Goal: Task Accomplishment & Management: Manage account settings

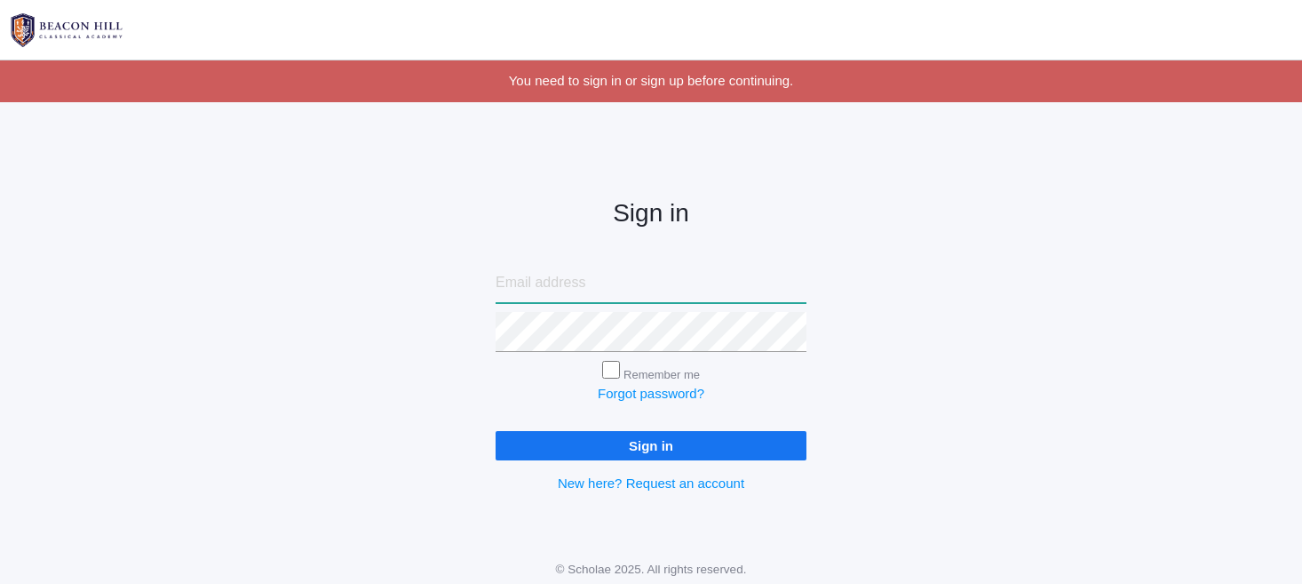
type input "jaimie.watson@beaconhillclassical.org"
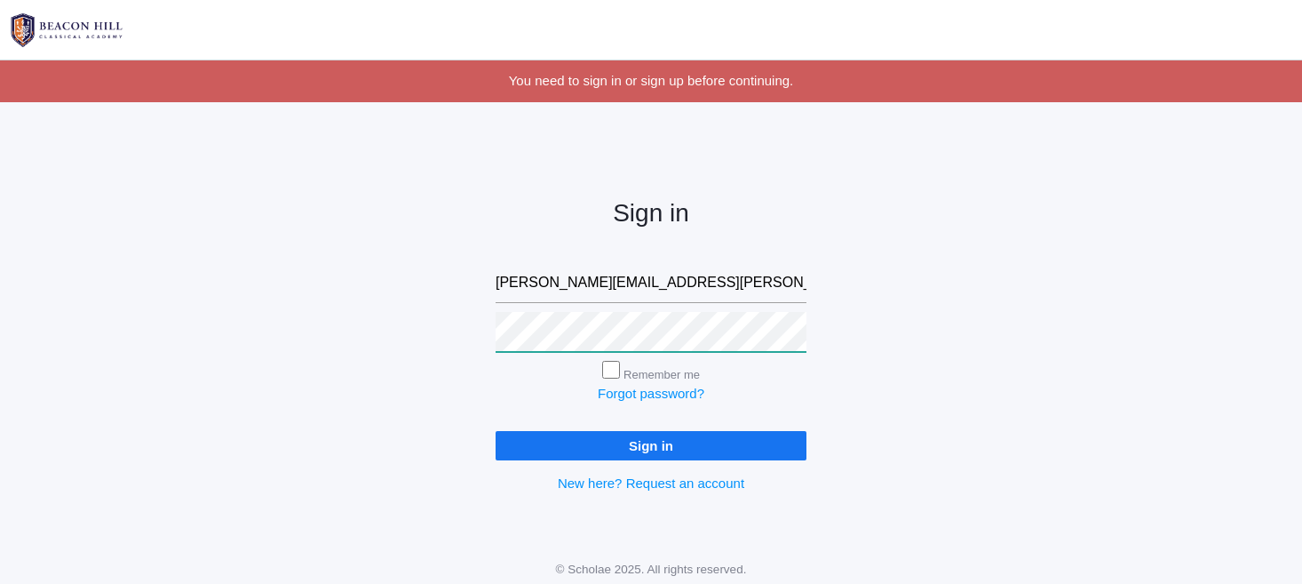
click at [651, 442] on input "Sign in" at bounding box center [651, 445] width 311 height 29
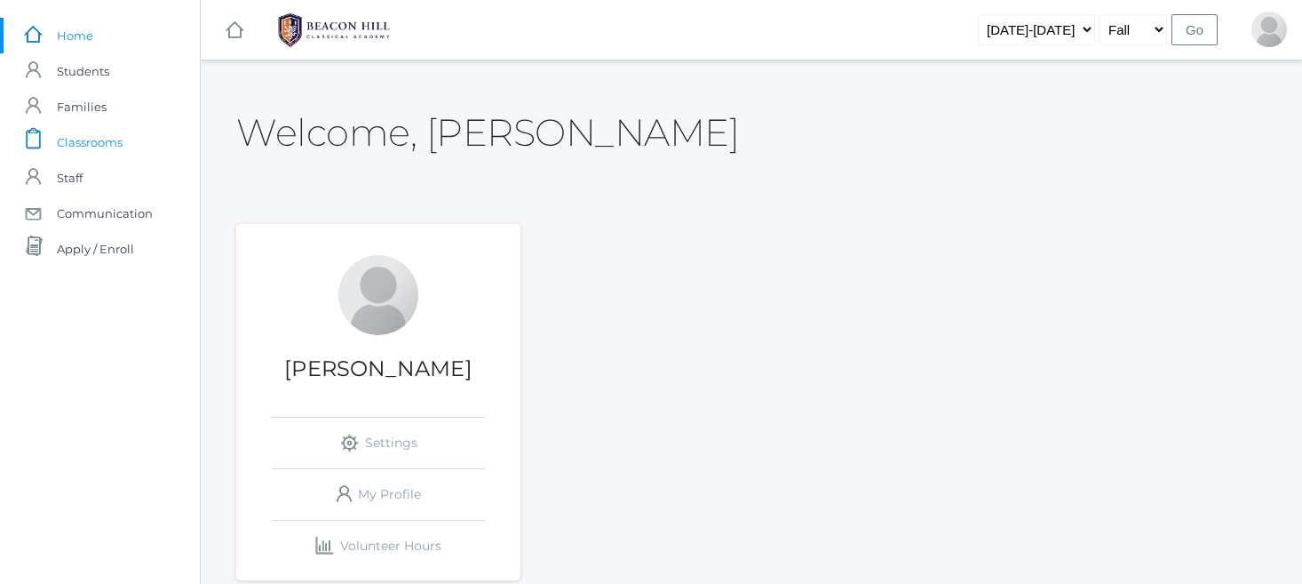
click at [92, 139] on span "Classrooms" at bounding box center [90, 142] width 66 height 36
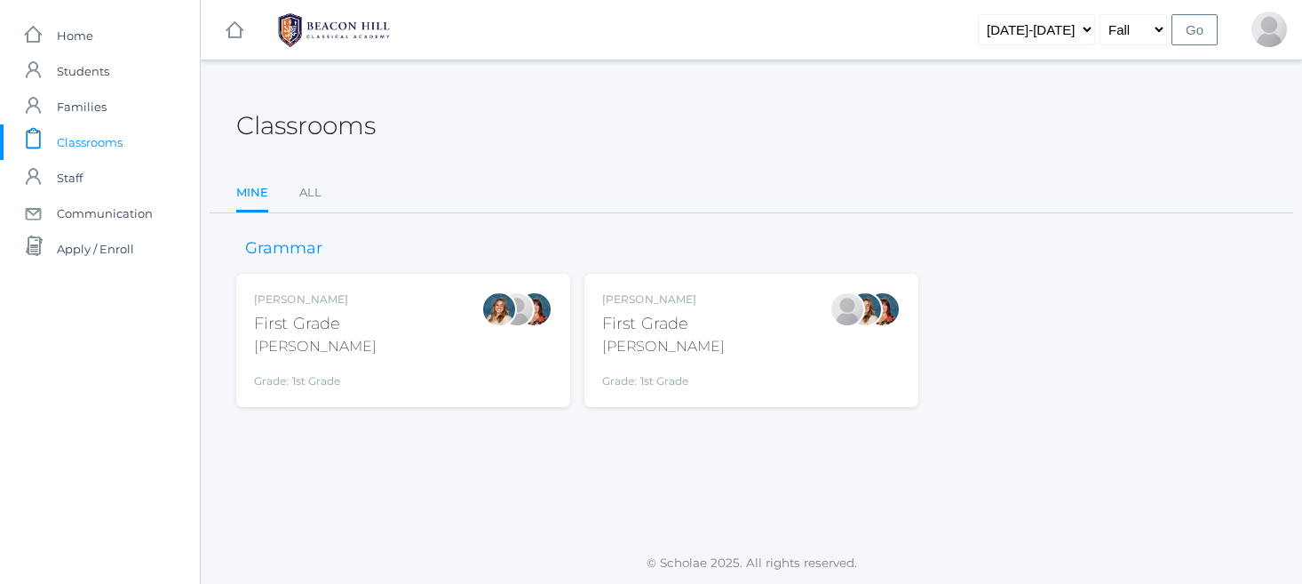
click at [752, 330] on div "Jaimie Watson First Grade Watson Grade: 1st Grade 01LA" at bounding box center [751, 340] width 298 height 98
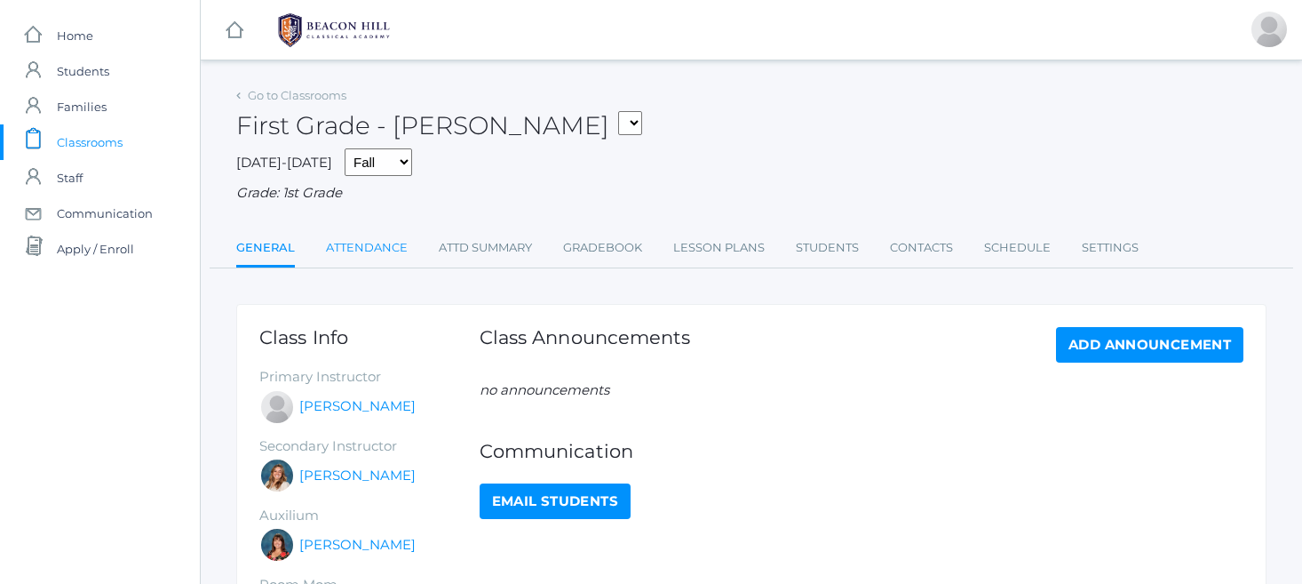
click at [385, 238] on link "Attendance" at bounding box center [367, 248] width 82 height 36
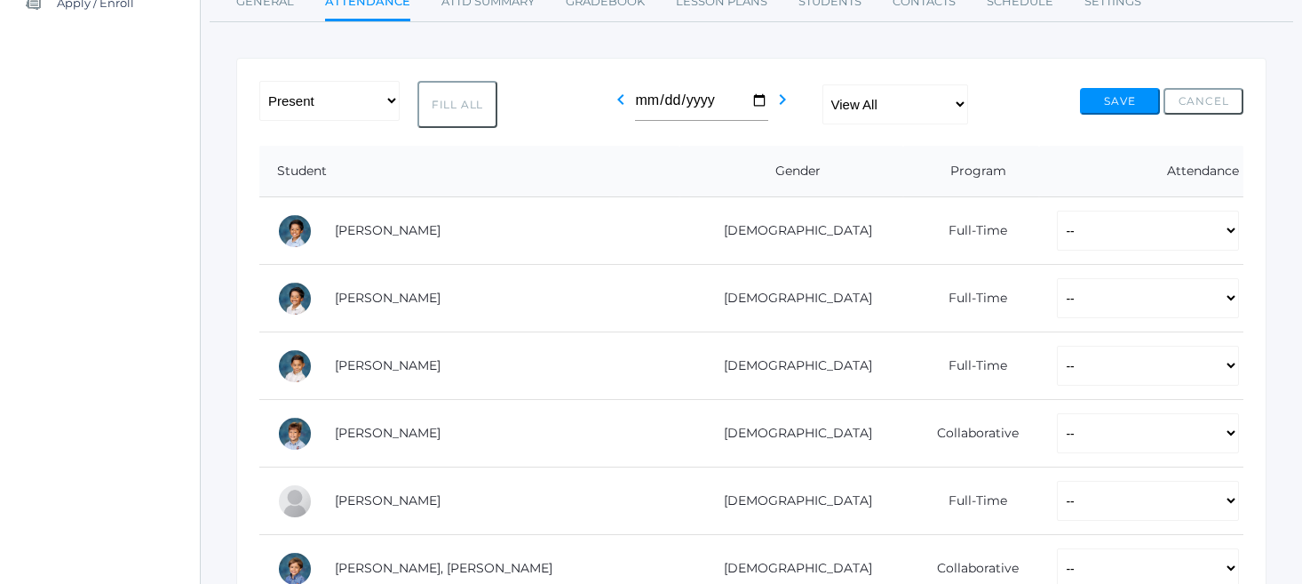
scroll to position [251, 0]
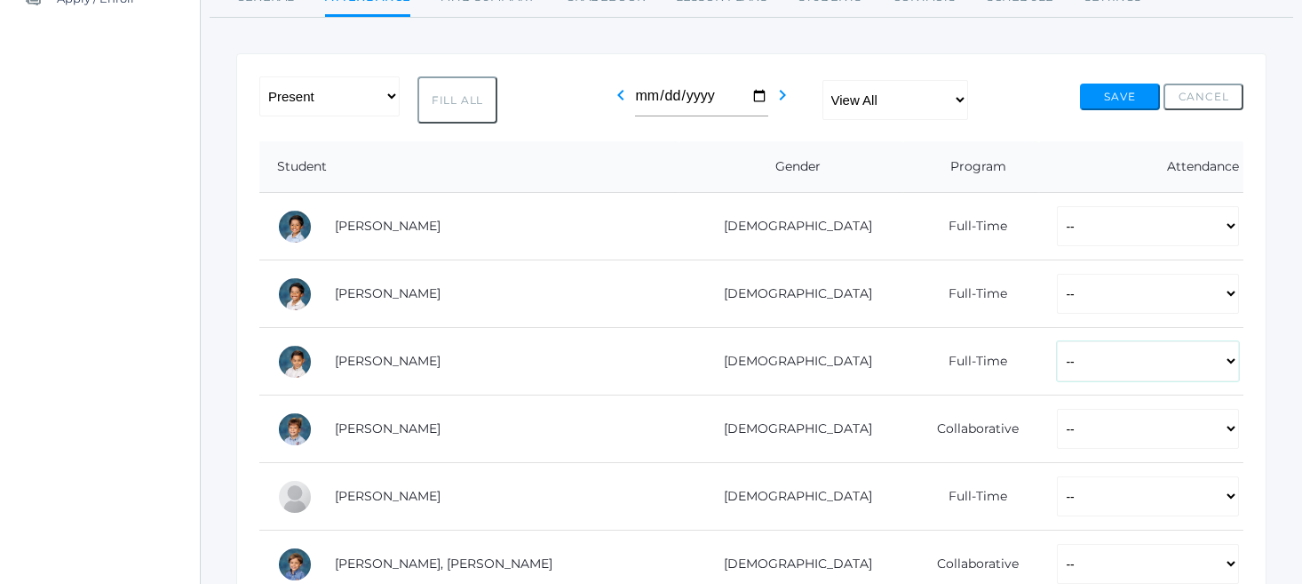
select select "AU"
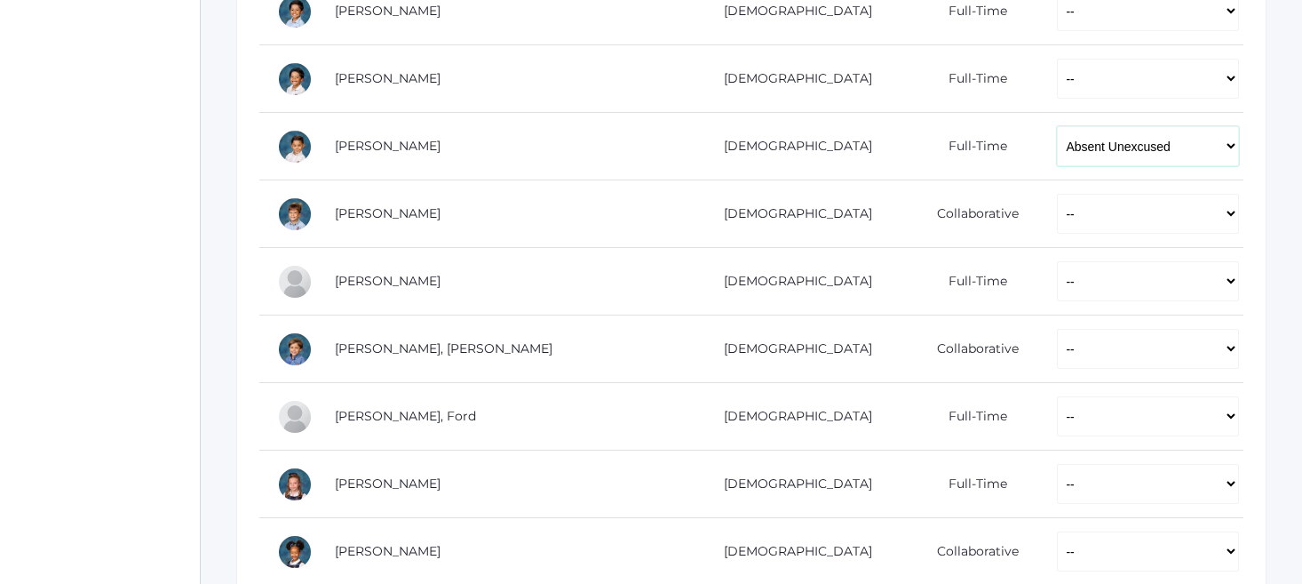
scroll to position [466, 0]
select select "AU"
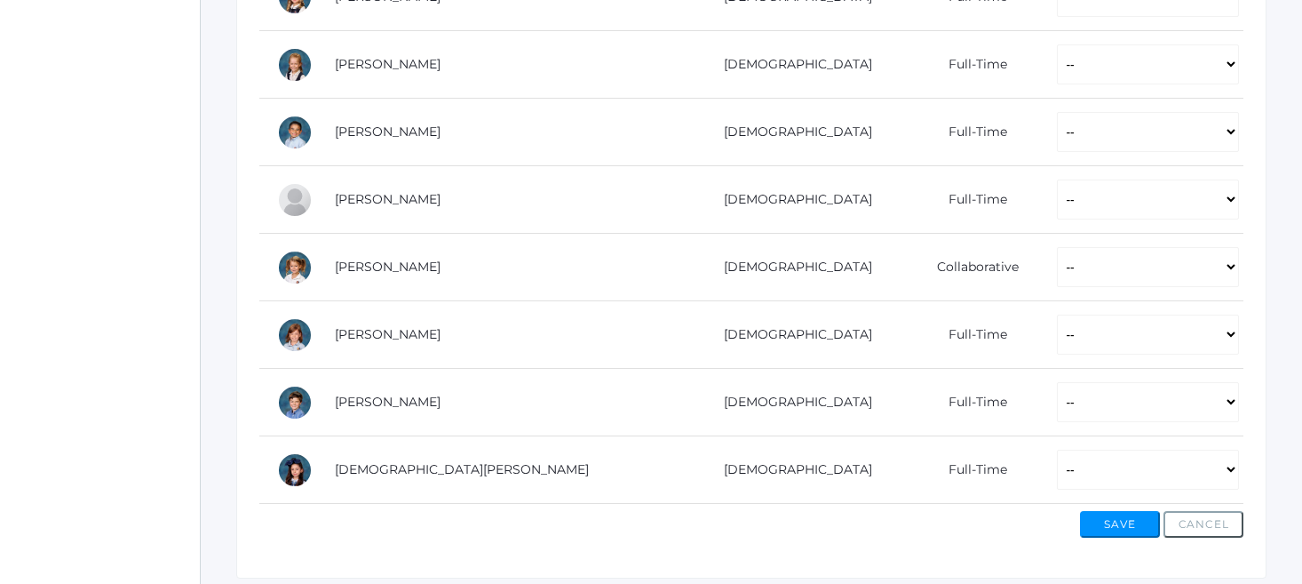
scroll to position [1086, 0]
select select "AU"
click at [1134, 514] on button "Save" at bounding box center [1120, 525] width 80 height 27
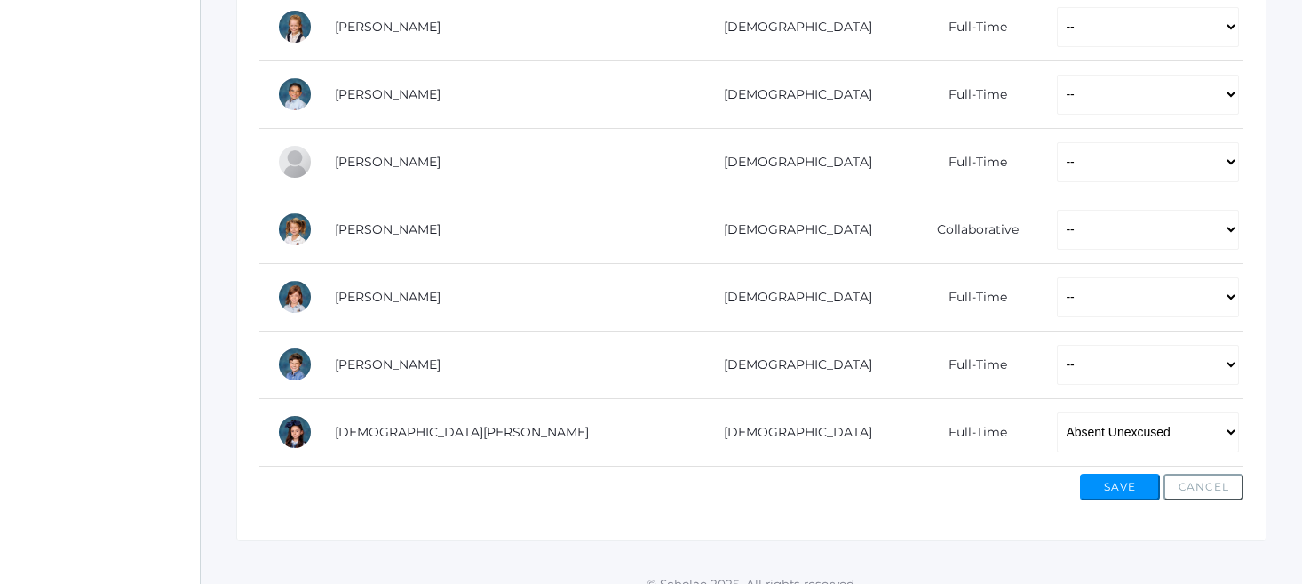
scroll to position [1169, 0]
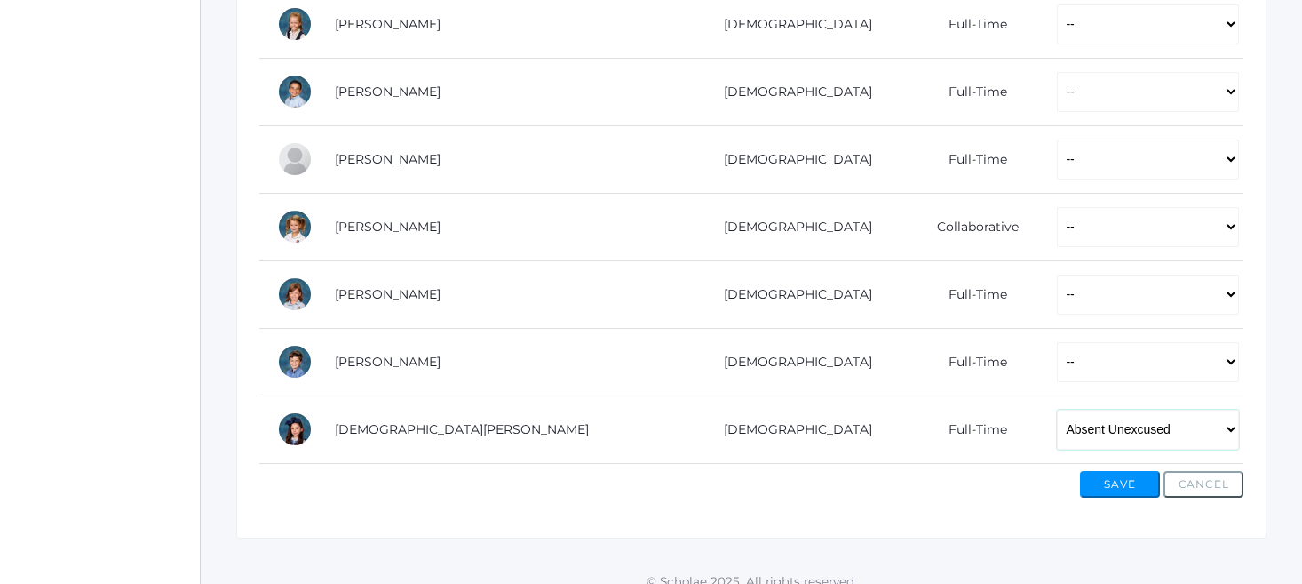
select select "TU"
click at [1107, 477] on button "Save" at bounding box center [1120, 484] width 80 height 27
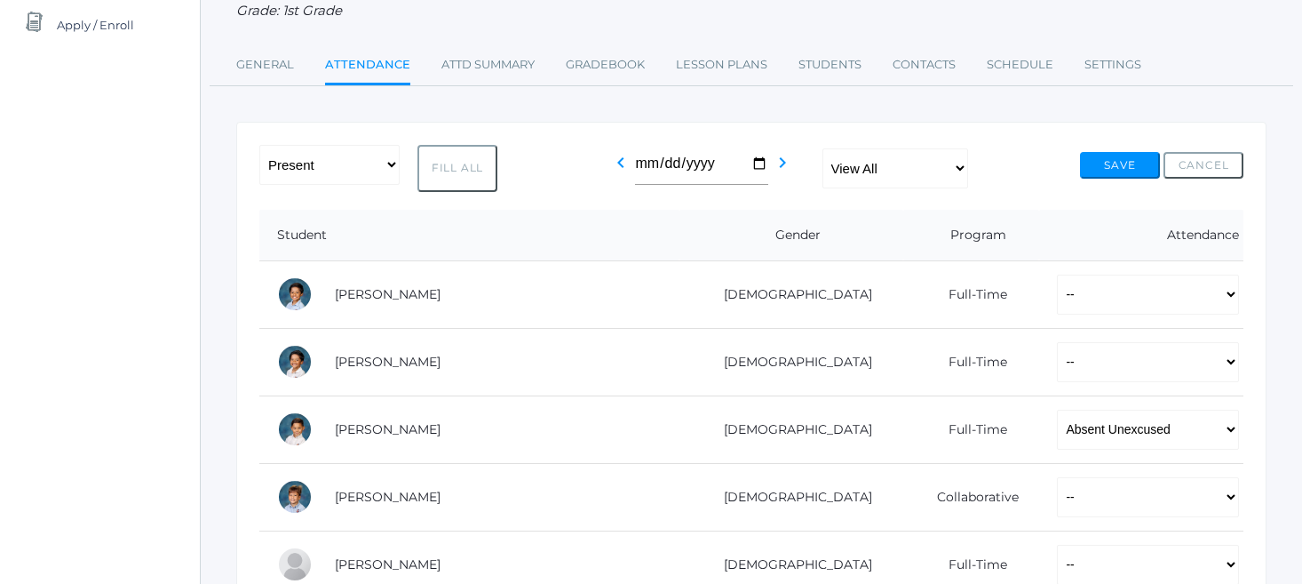
scroll to position [225, 0]
select select "P"
click at [1132, 155] on button "Save" at bounding box center [1120, 164] width 80 height 27
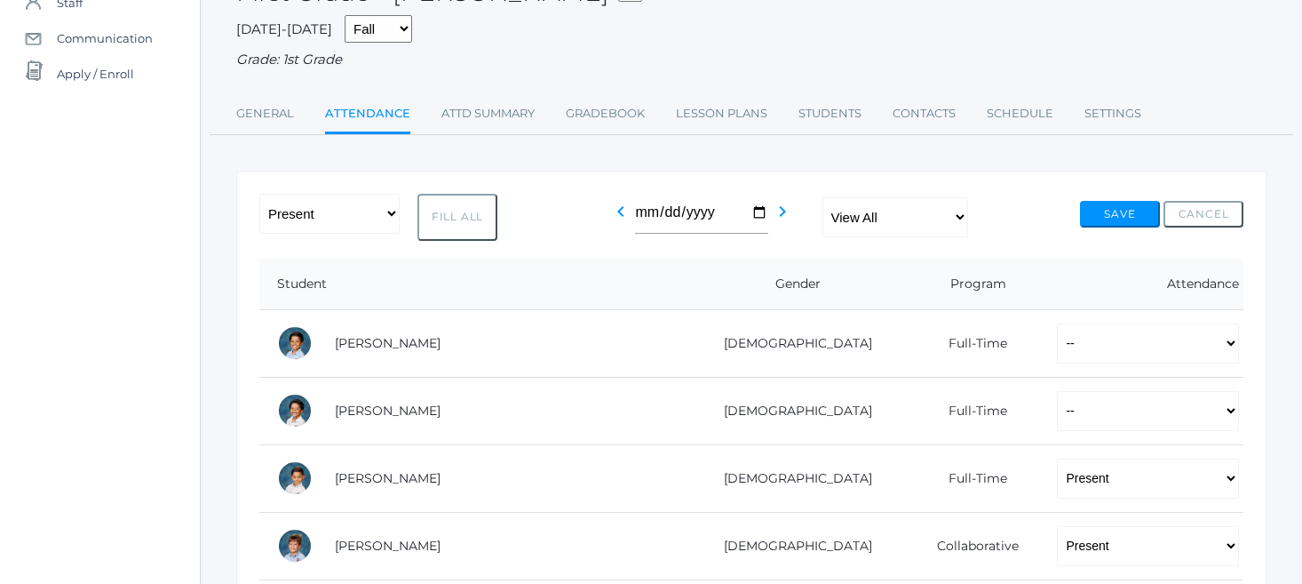
scroll to position [171, 0]
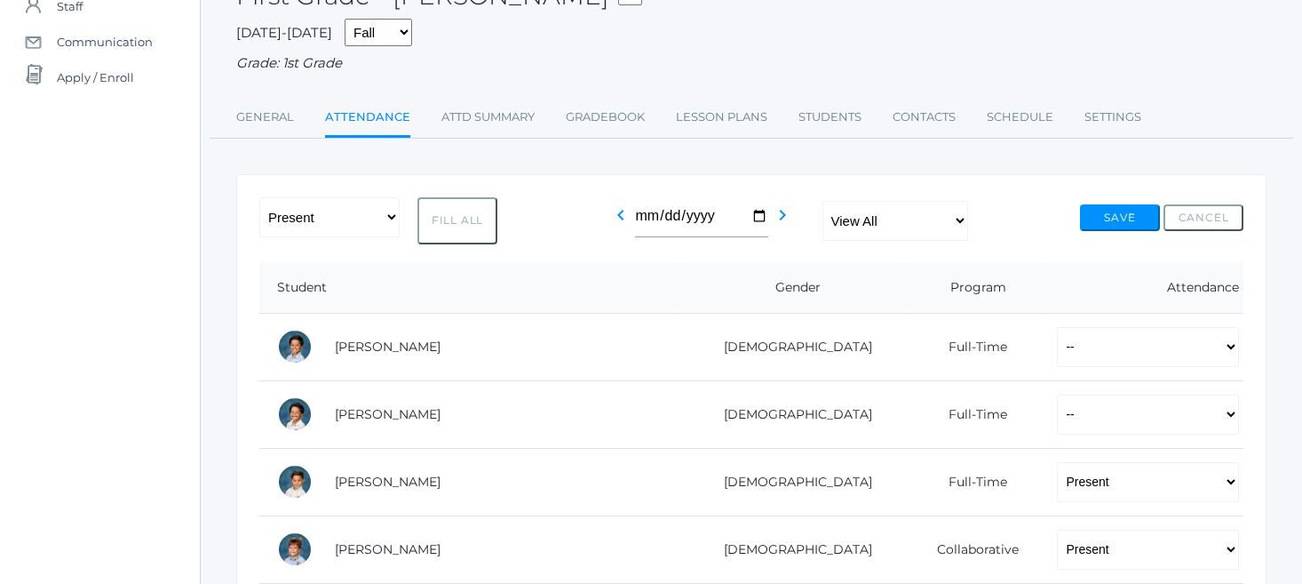
click at [450, 211] on button "Fill All" at bounding box center [458, 220] width 80 height 47
select select "P"
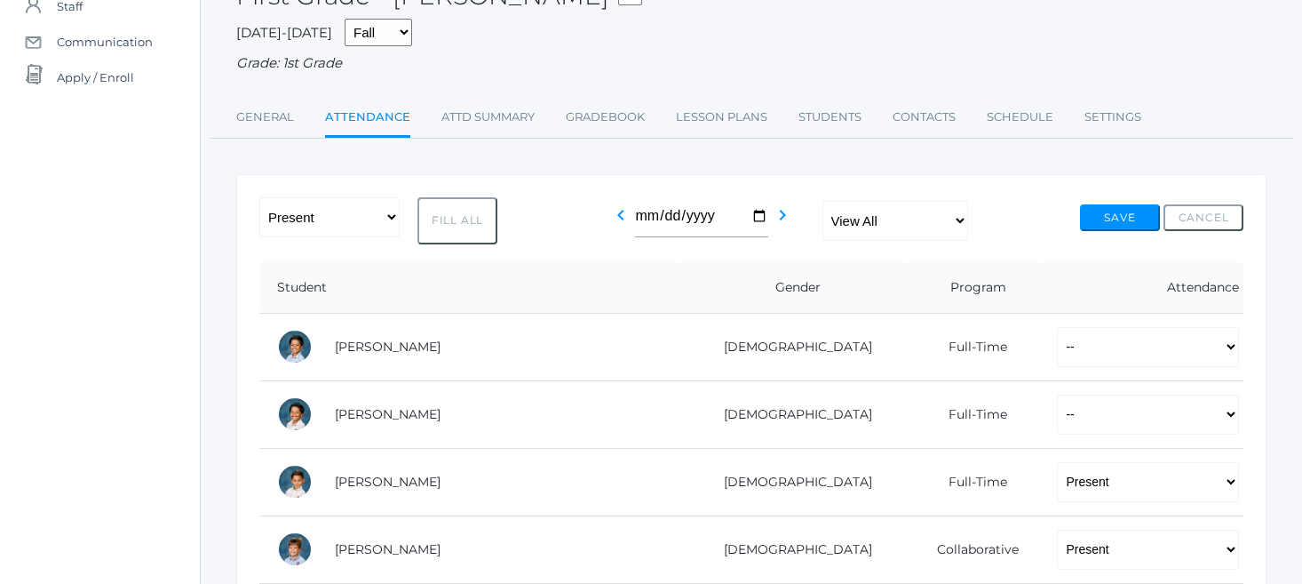
select select "P"
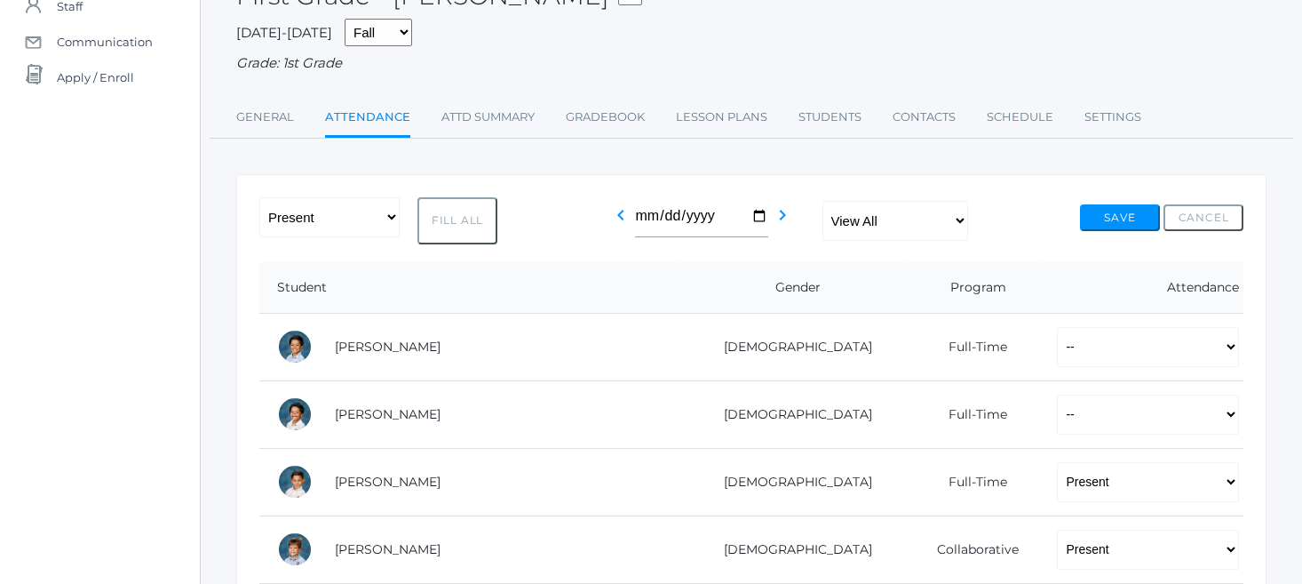
select select "P"
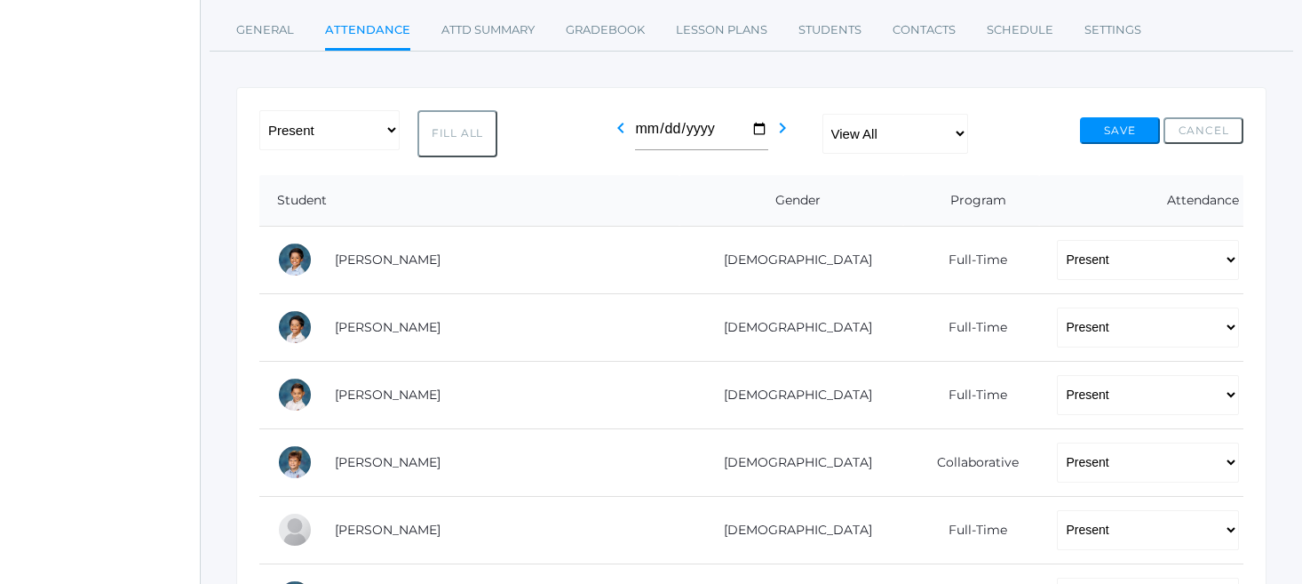
scroll to position [249, 0]
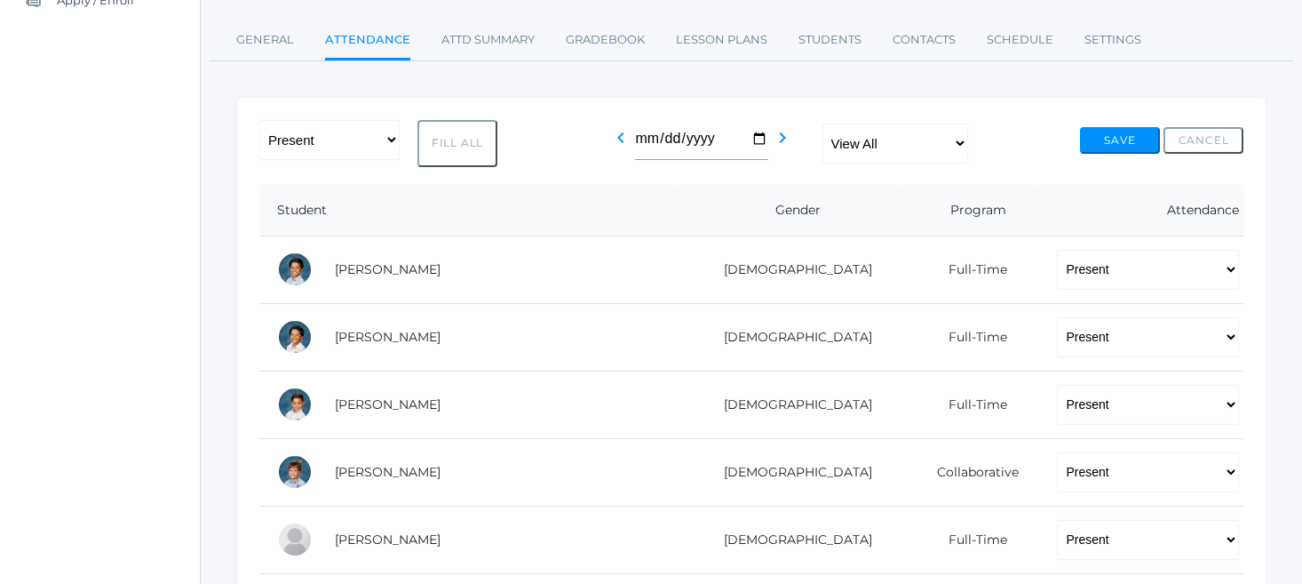
click at [1117, 127] on button "Save" at bounding box center [1120, 140] width 80 height 27
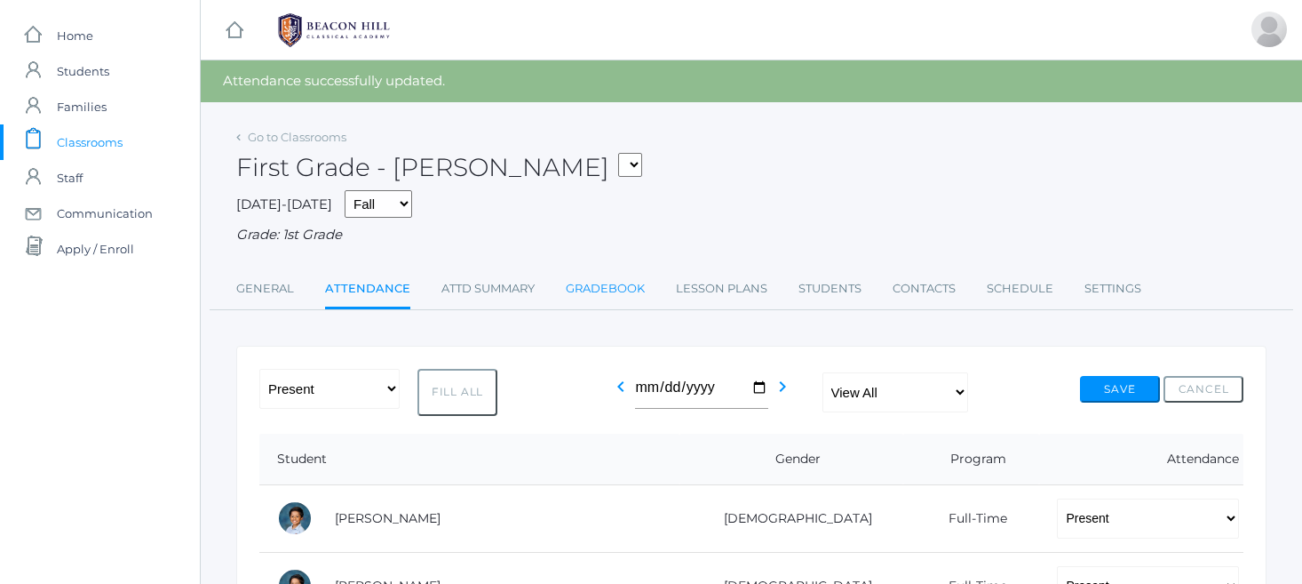
click at [617, 281] on link "Gradebook" at bounding box center [605, 289] width 79 height 36
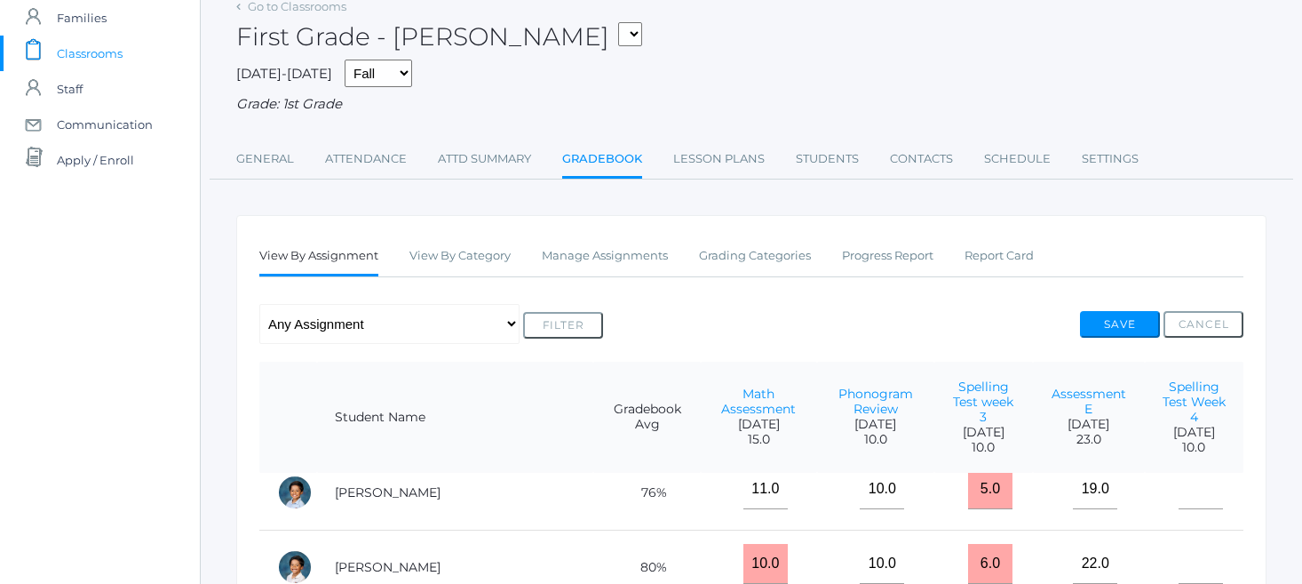
scroll to position [89, 0]
click at [839, 391] on link "Phonogram Review" at bounding box center [876, 401] width 75 height 31
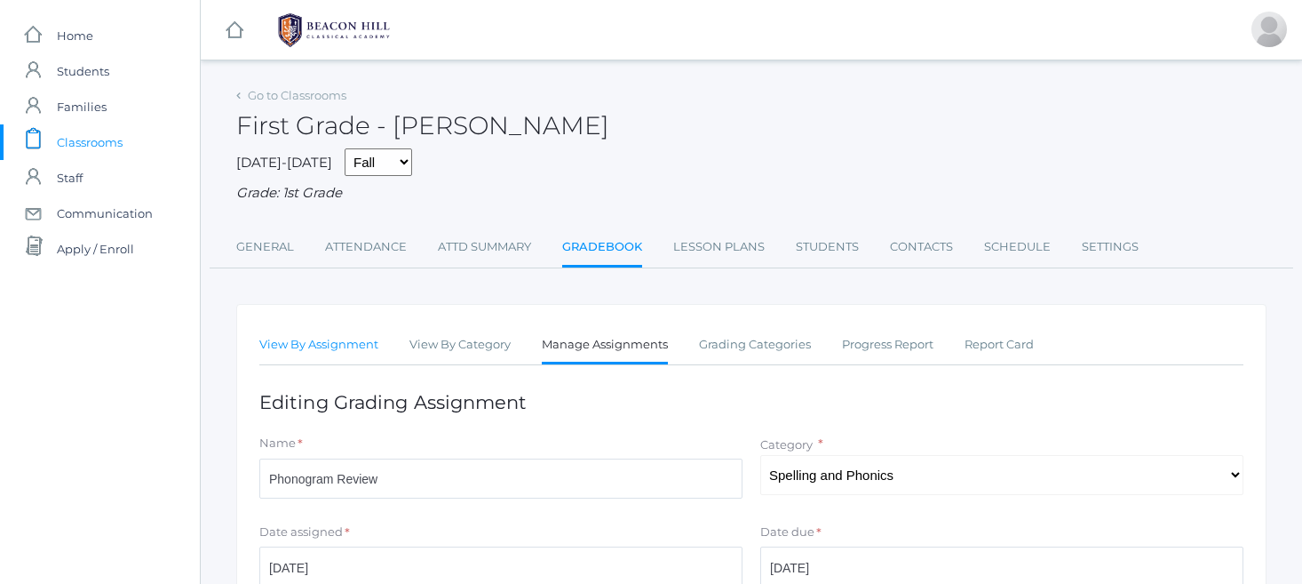
click at [324, 334] on link "View By Assignment" at bounding box center [318, 345] width 119 height 36
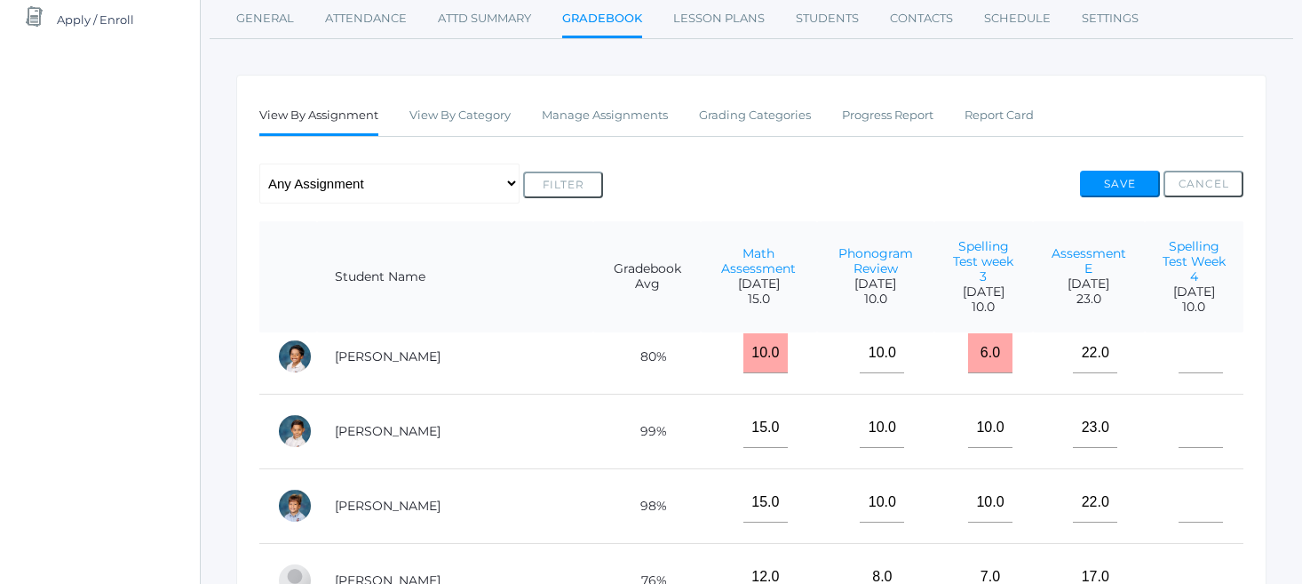
scroll to position [86, 0]
click at [1239, 272] on th "Spelling Test Week 4 [DATE] 10.0" at bounding box center [1194, 277] width 99 height 112
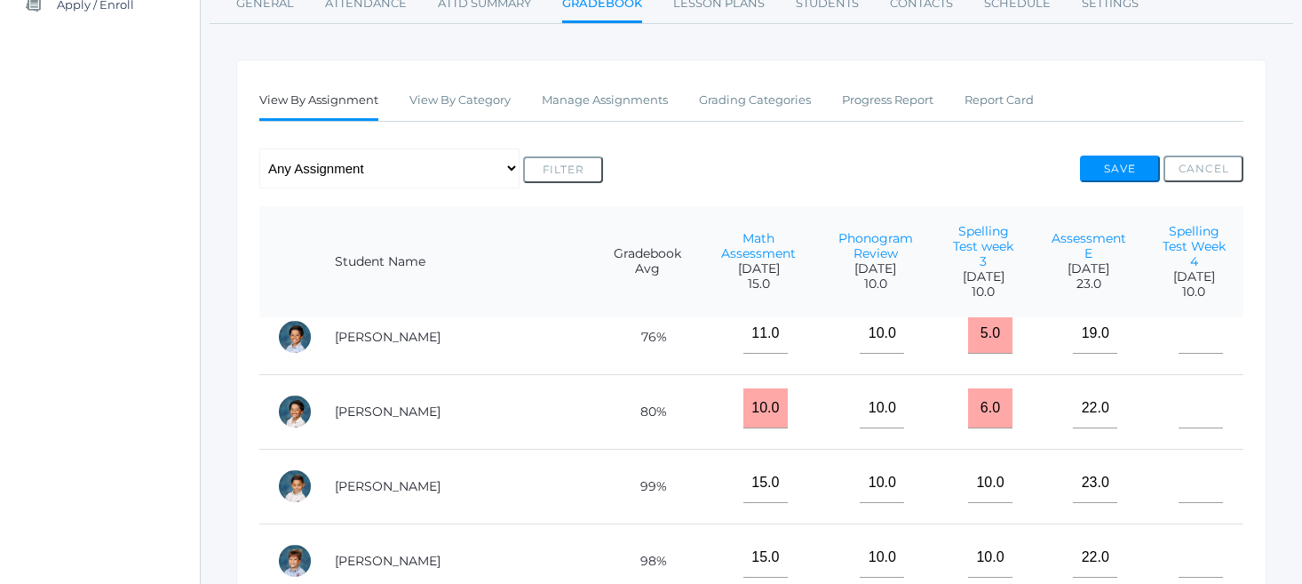
scroll to position [10, 0]
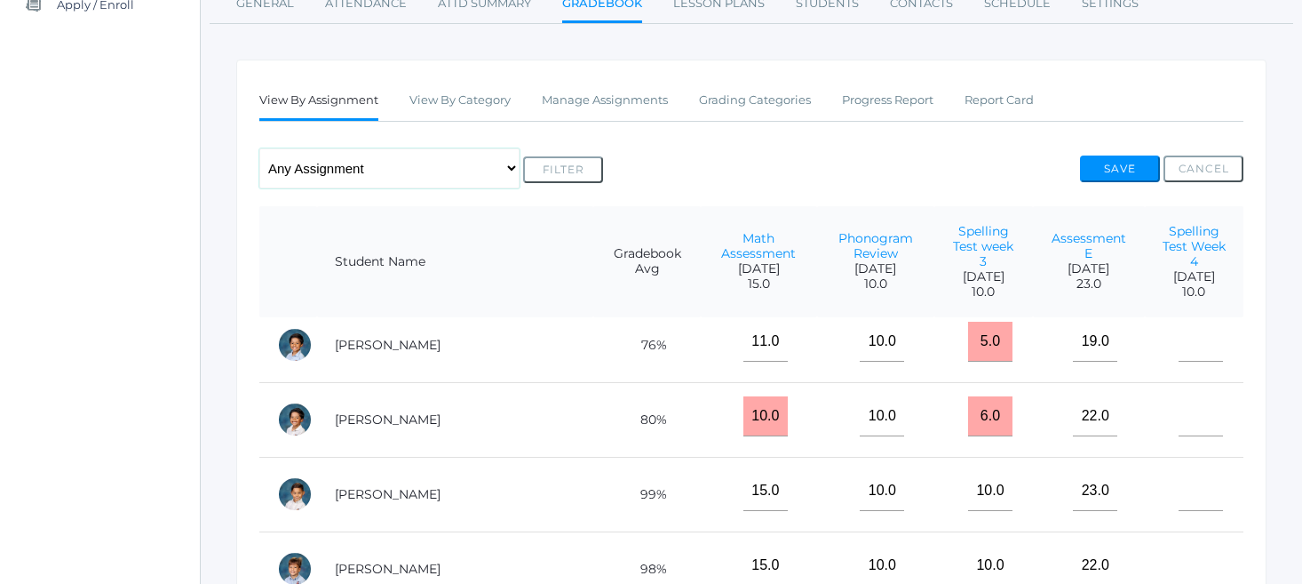
select select "cat_1064"
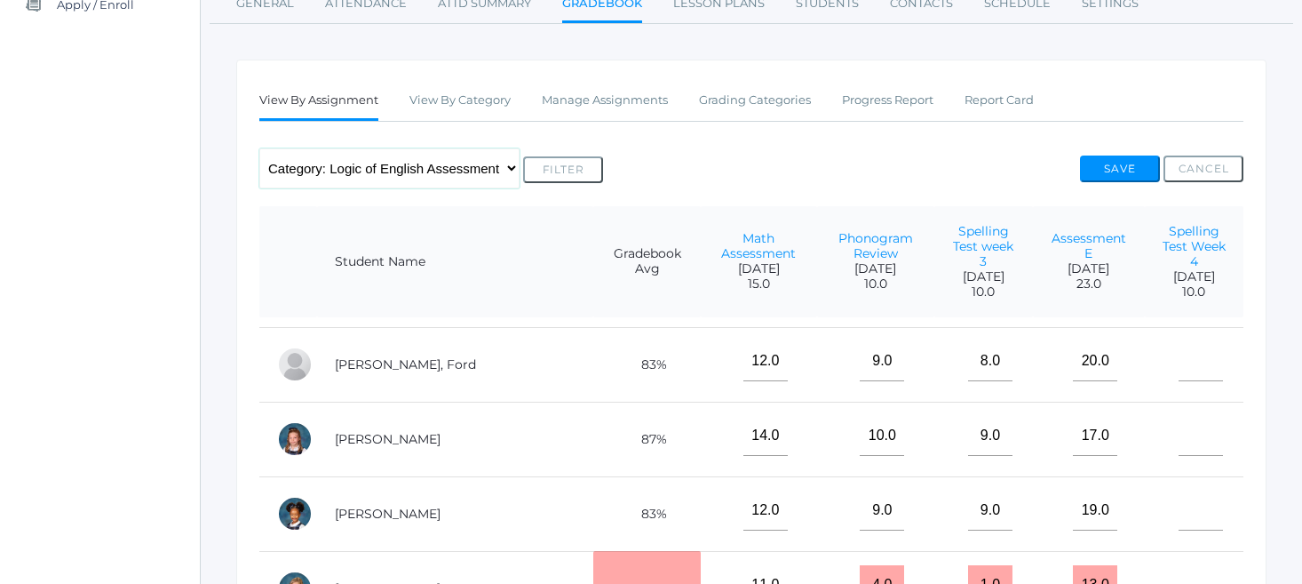
scroll to position [0, 0]
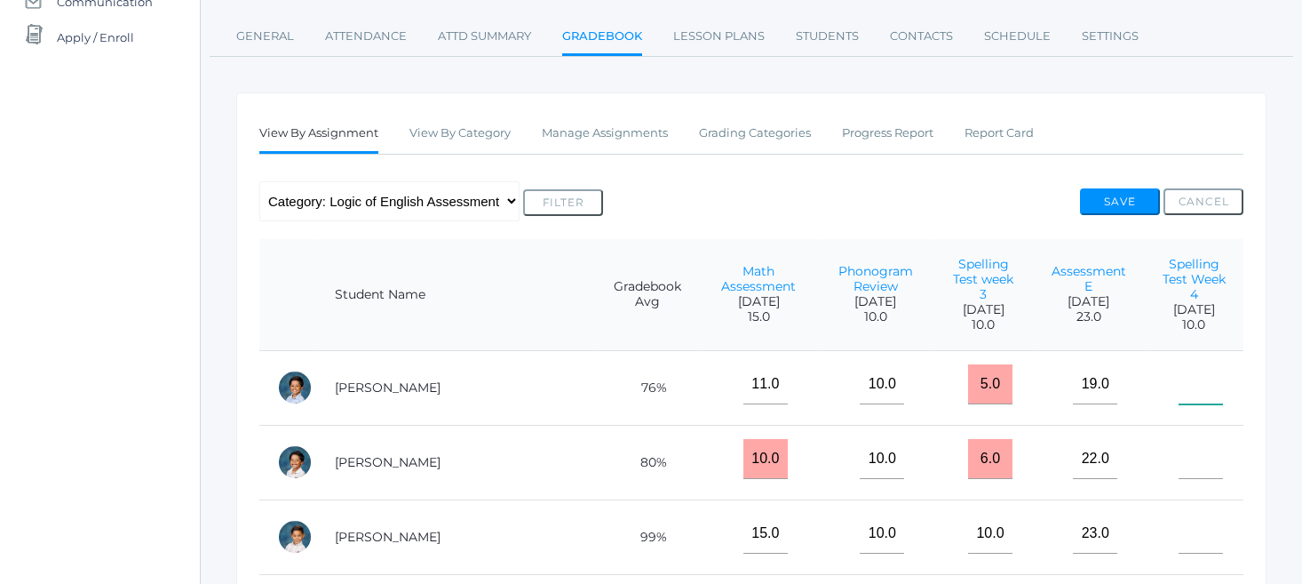
click at [1179, 373] on input"] "text" at bounding box center [1201, 384] width 44 height 40
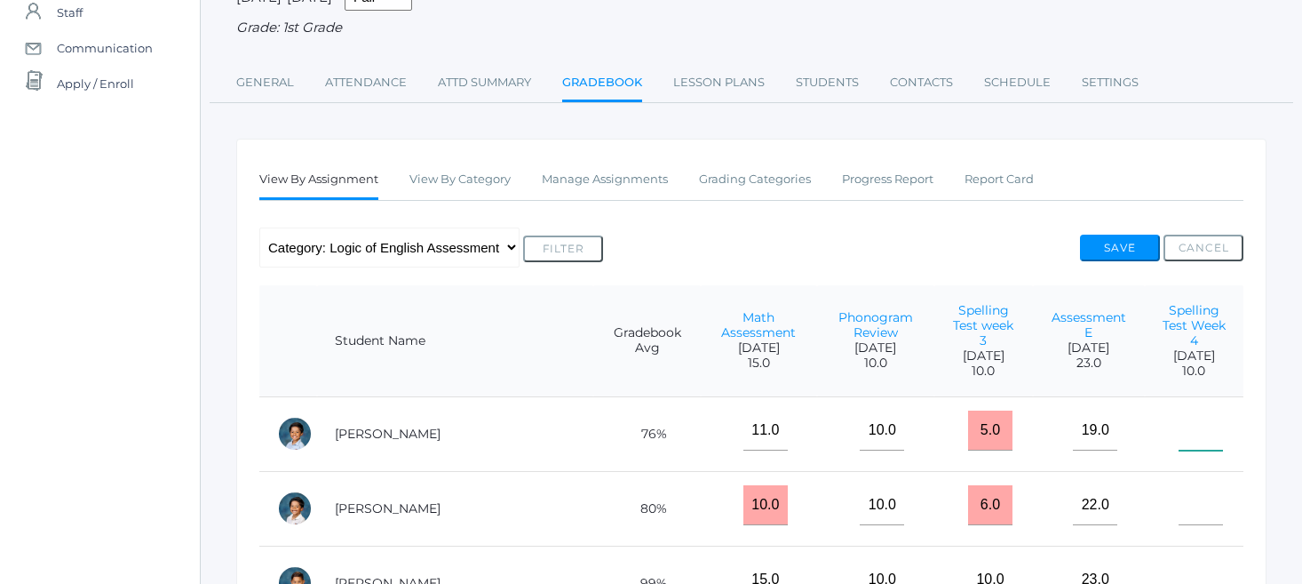
scroll to position [1, 0]
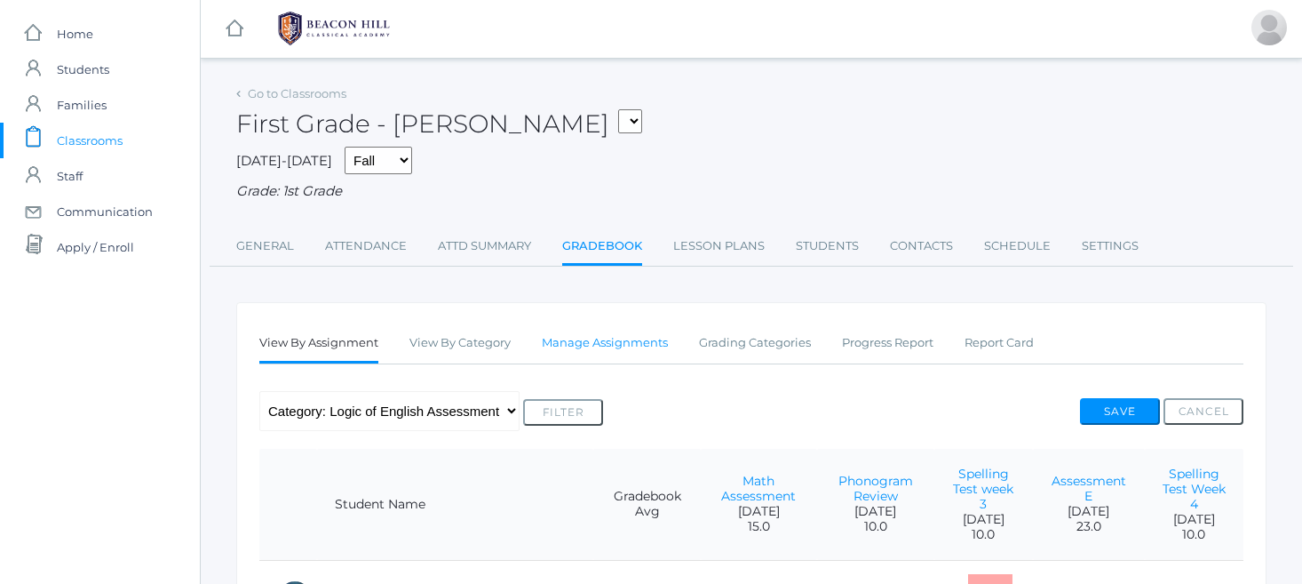
click at [570, 338] on link "Manage Assignments" at bounding box center [605, 343] width 126 height 36
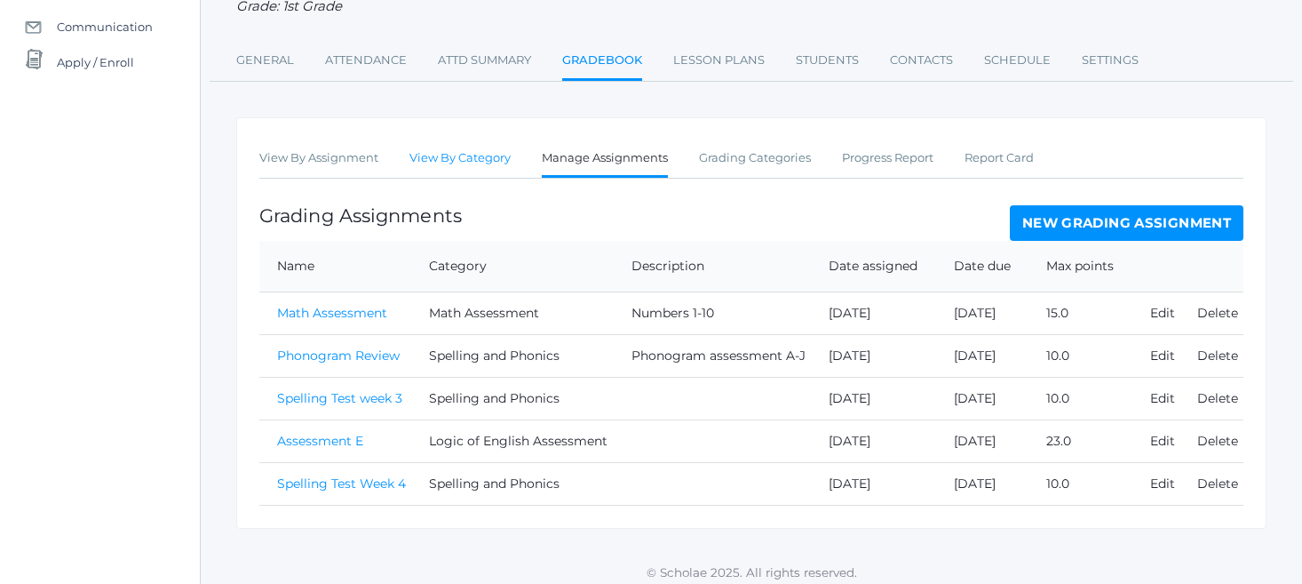
click at [466, 148] on link "View By Category" at bounding box center [460, 158] width 101 height 36
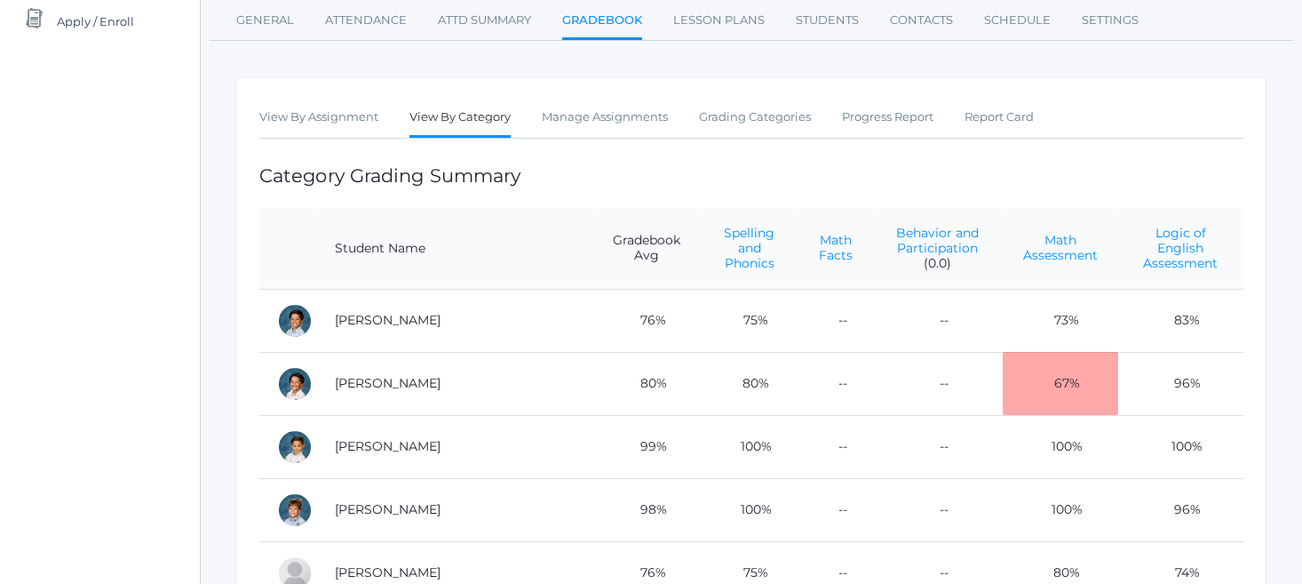
scroll to position [216, 0]
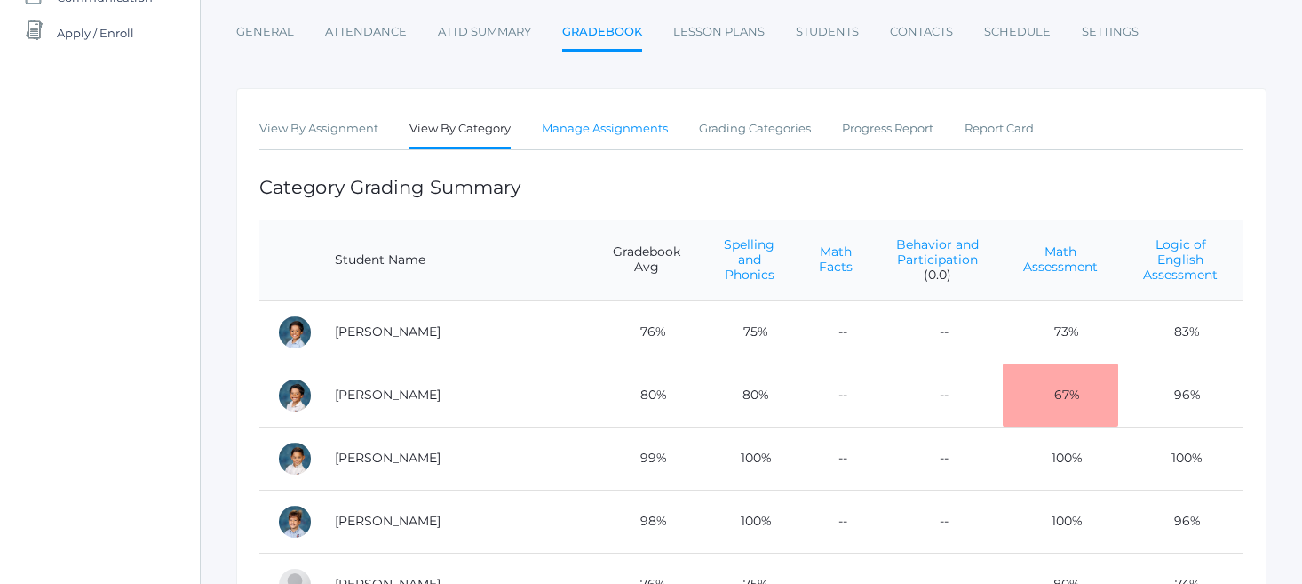
click at [607, 123] on link "Manage Assignments" at bounding box center [605, 129] width 126 height 36
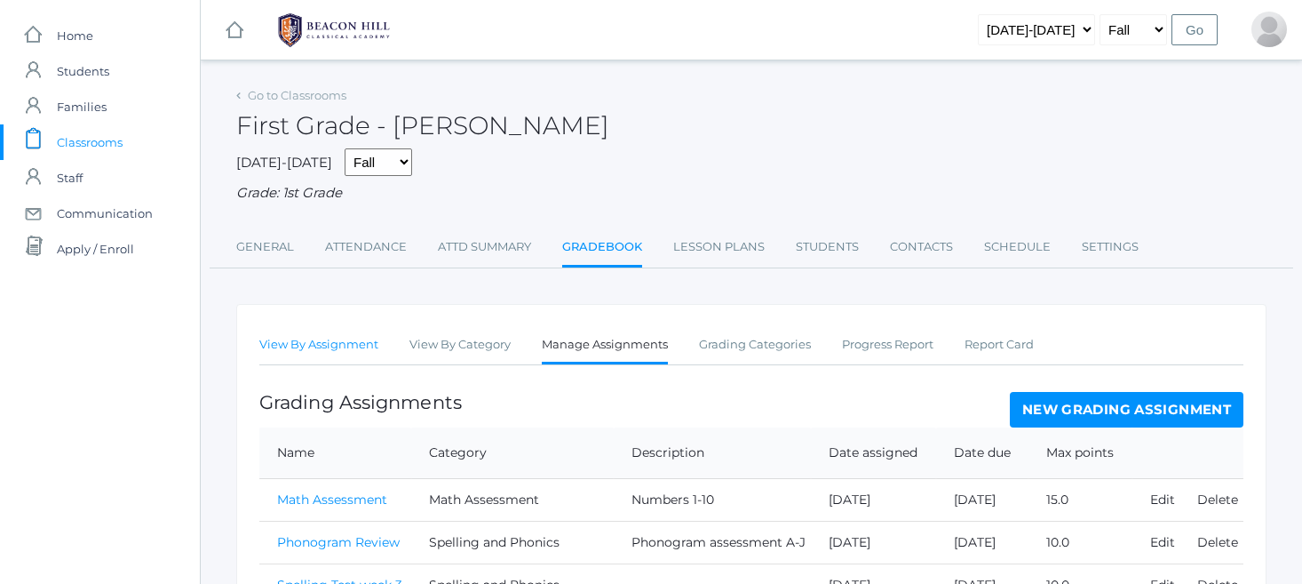
click at [338, 335] on link "View By Assignment" at bounding box center [318, 345] width 119 height 36
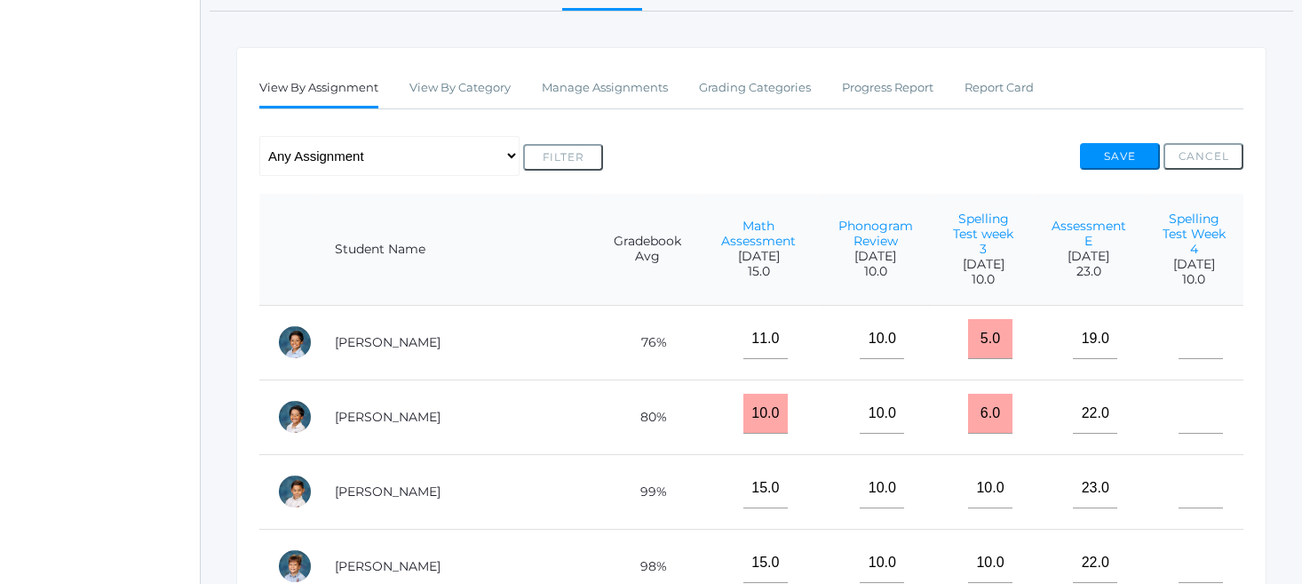
scroll to position [256, 0]
